Goal: Check status: Check status

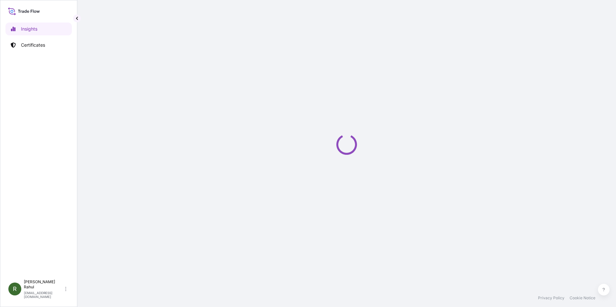
select select "2025"
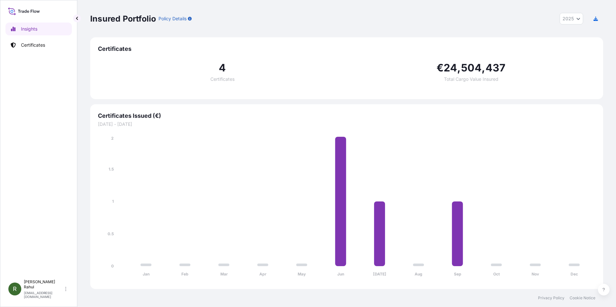
drag, startPoint x: 537, startPoint y: 61, endPoint x: 534, endPoint y: 83, distance: 21.9
click at [537, 61] on div "4 Certificates € 24 , 504 , 437 Total Cargo Value Insured" at bounding box center [346, 72] width 497 height 39
click at [24, 9] on icon at bounding box center [24, 10] width 32 height 9
click at [34, 29] on p "Insights" at bounding box center [29, 29] width 16 height 6
click at [38, 45] on p "Certificates" at bounding box center [33, 45] width 24 height 6
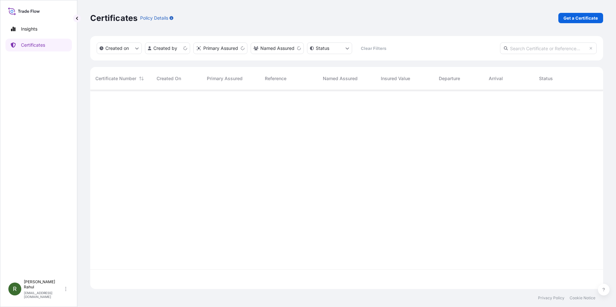
scroll to position [198, 508]
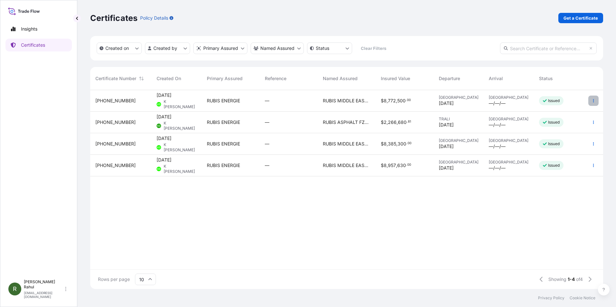
click at [591, 102] on button "button" at bounding box center [593, 101] width 10 height 10
click at [65, 293] on div "R Rithika Rahul r.rahul@rubis-mes.com" at bounding box center [38, 289] width 61 height 19
